Goal: Transaction & Acquisition: Purchase product/service

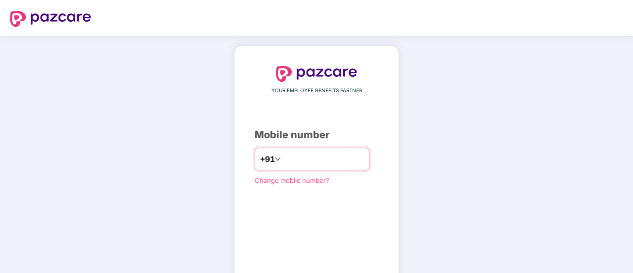
click at [291, 162] on input "number" at bounding box center [323, 159] width 81 height 16
click at [297, 161] on input "**" at bounding box center [323, 159] width 81 height 16
type input "**********"
click at [489, 219] on div "**********" at bounding box center [316, 182] width 633 height 293
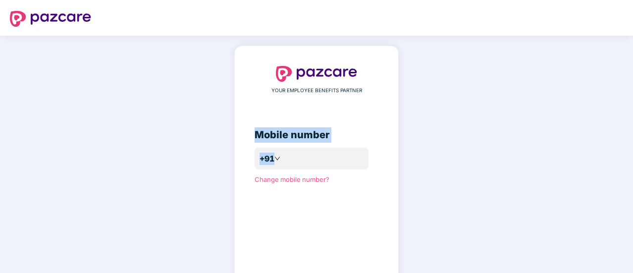
drag, startPoint x: 633, startPoint y: 87, endPoint x: 622, endPoint y: 163, distance: 76.5
click at [622, 163] on div "**********" at bounding box center [316, 182] width 633 height 292
click at [276, 216] on div "**********" at bounding box center [317, 182] width 124 height 232
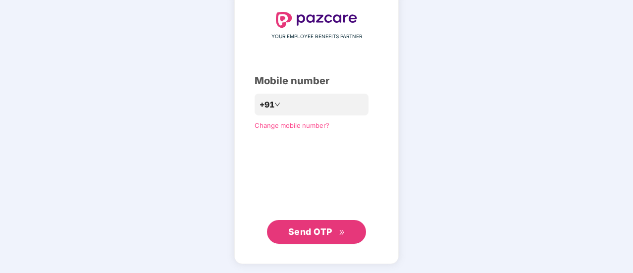
click at [314, 223] on button "Send OTP" at bounding box center [316, 232] width 99 height 24
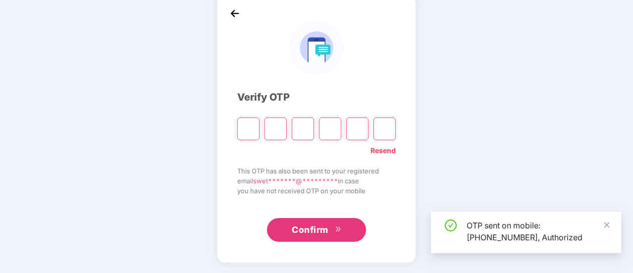
scroll to position [50, 0]
click at [248, 128] on input "Please enter verification code. Digit 1" at bounding box center [248, 129] width 22 height 23
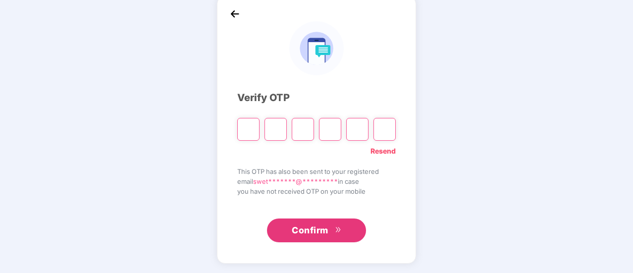
type input "*"
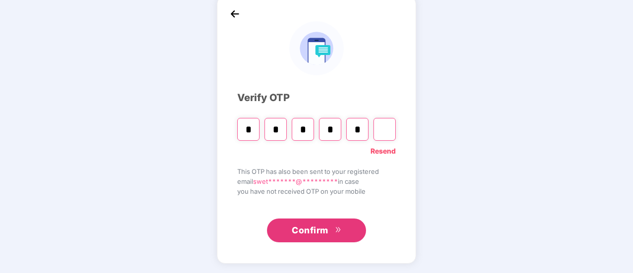
type input "*"
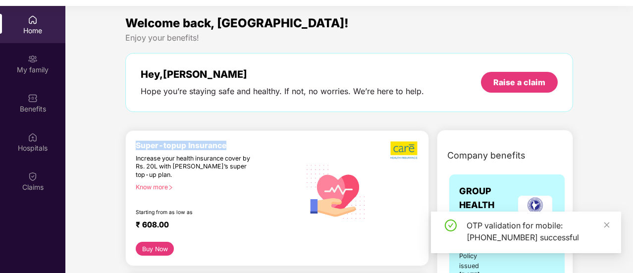
drag, startPoint x: 137, startPoint y: 145, endPoint x: 226, endPoint y: 146, distance: 88.7
click at [226, 146] on div "Super-topup Insurance" at bounding box center [218, 145] width 165 height 9
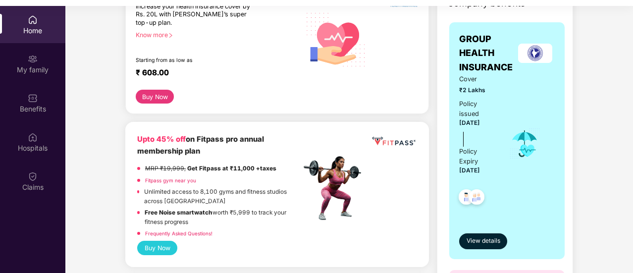
scroll to position [96, 0]
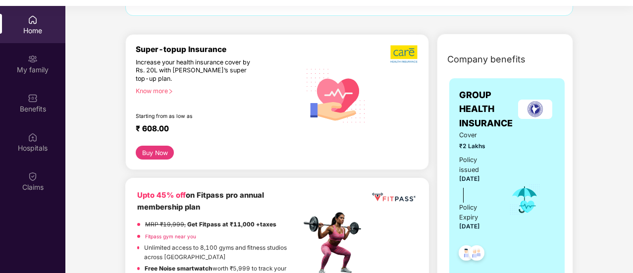
click at [163, 89] on div "Know more" at bounding box center [215, 90] width 159 height 7
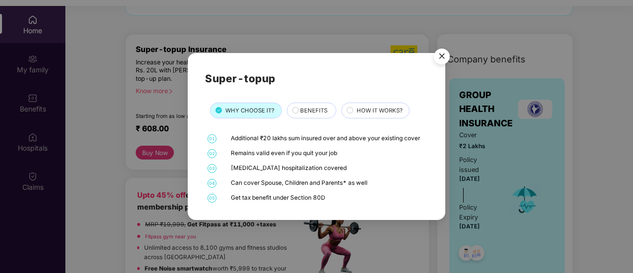
click at [295, 110] on div "BENEFITS" at bounding box center [313, 111] width 36 height 10
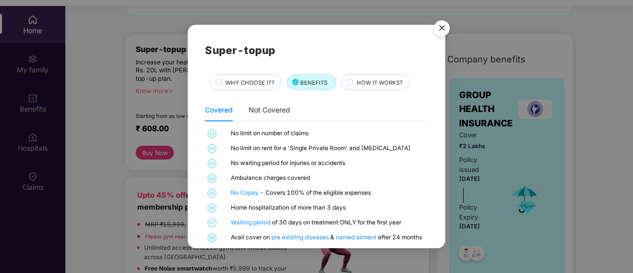
click at [441, 28] on img "Close" at bounding box center [442, 30] width 28 height 28
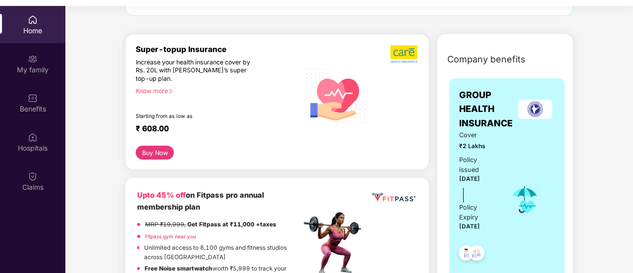
click at [146, 150] on button "Buy Now" at bounding box center [155, 153] width 38 height 14
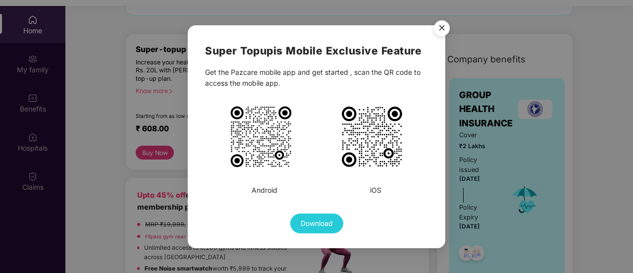
click at [441, 22] on img "Close" at bounding box center [442, 30] width 28 height 28
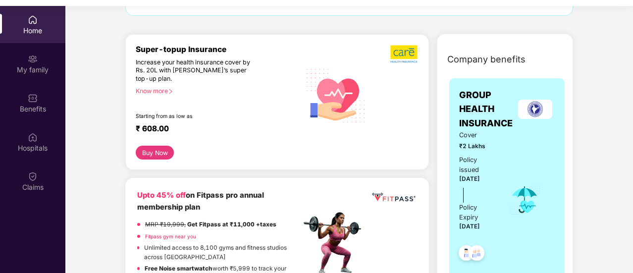
click at [148, 149] on button "Buy Now" at bounding box center [155, 153] width 38 height 14
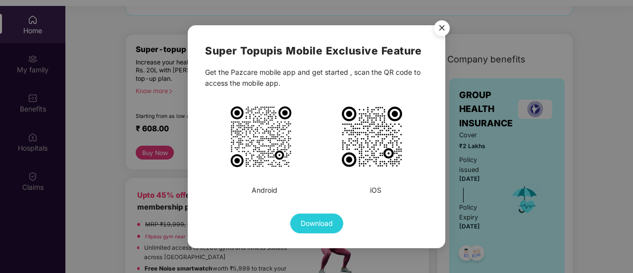
click at [447, 27] on img "Close" at bounding box center [442, 30] width 28 height 28
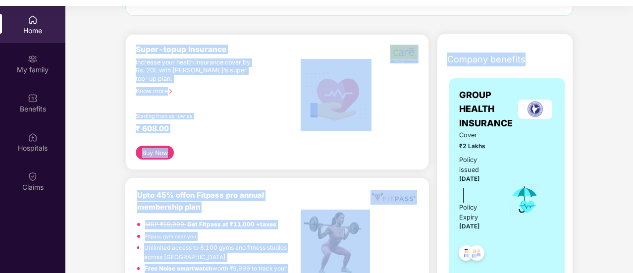
click at [216, 94] on div "Super-topup Insurance Increase your health insurance cover by Rs. 20L with [PER…" at bounding box center [218, 96] width 165 height 102
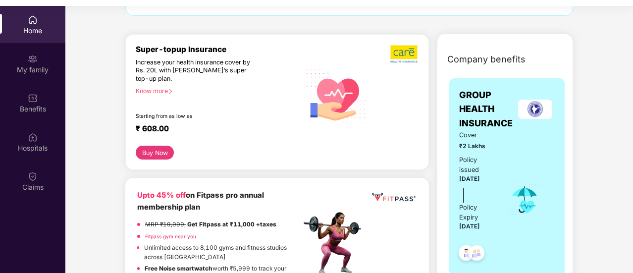
click at [160, 90] on div "Know more" at bounding box center [215, 90] width 159 height 7
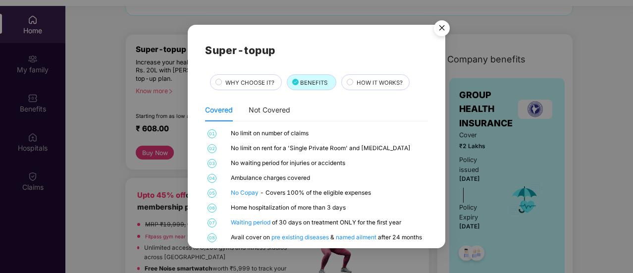
click at [443, 27] on img "Close" at bounding box center [442, 30] width 28 height 28
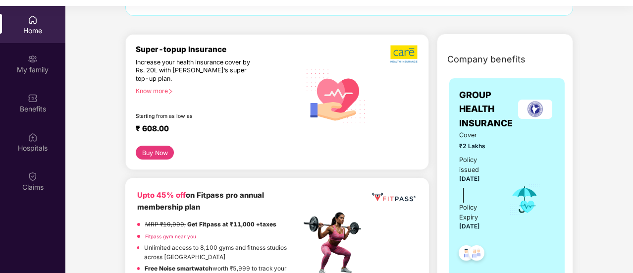
click at [145, 146] on button "Buy Now" at bounding box center [155, 153] width 38 height 14
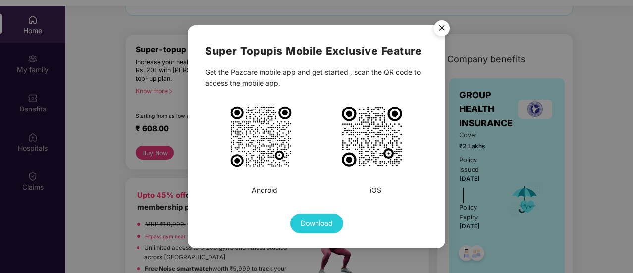
click at [442, 28] on img "Close" at bounding box center [442, 30] width 28 height 28
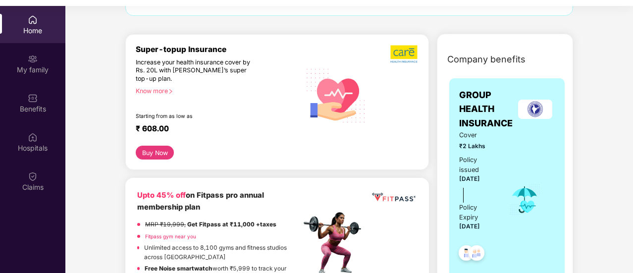
click at [148, 87] on div "Know more" at bounding box center [215, 90] width 159 height 7
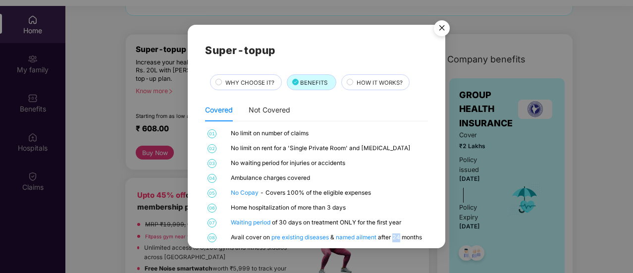
drag, startPoint x: 392, startPoint y: 238, endPoint x: 400, endPoint y: 237, distance: 9.0
click at [400, 237] on div "Avail cover on pre existing diseases & named ailment after 24 months" at bounding box center [328, 237] width 195 height 9
click at [439, 26] on img "Close" at bounding box center [442, 30] width 28 height 28
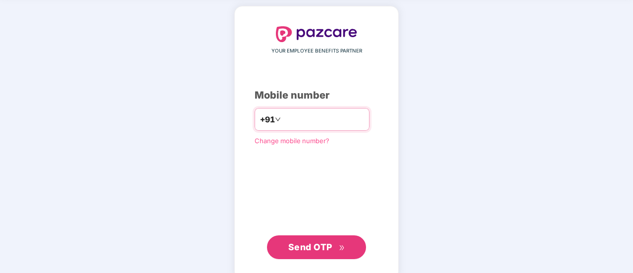
scroll to position [55, 0]
